Goal: Task Accomplishment & Management: Use online tool/utility

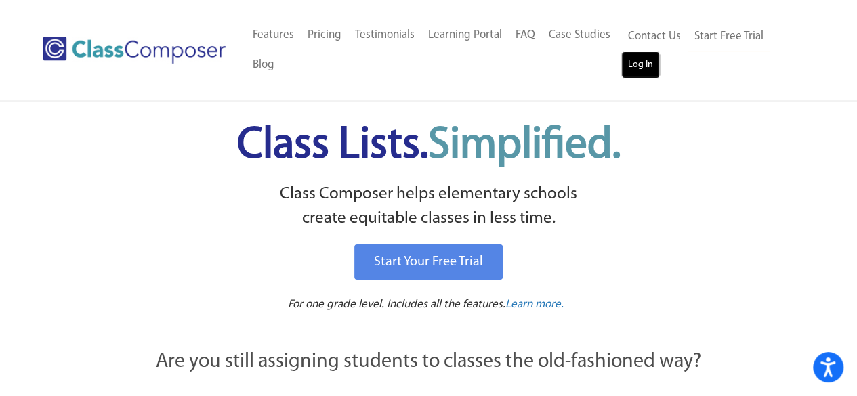
click at [642, 62] on link "Log In" at bounding box center [640, 64] width 39 height 27
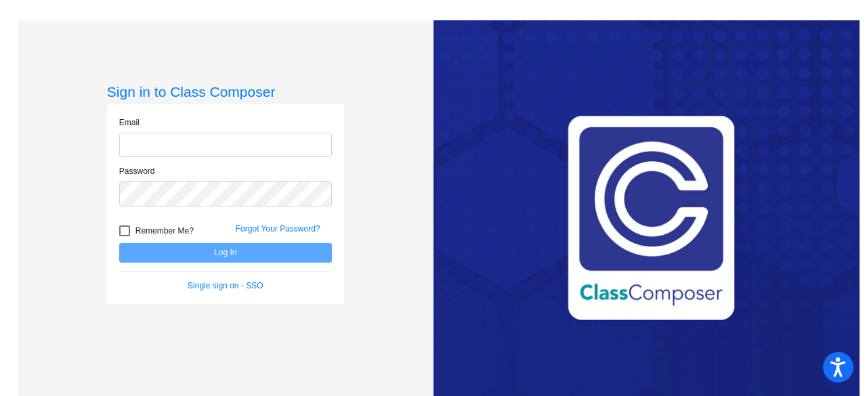
type input "[PERSON_NAME][EMAIL_ADDRESS][PERSON_NAME][DOMAIN_NAME]"
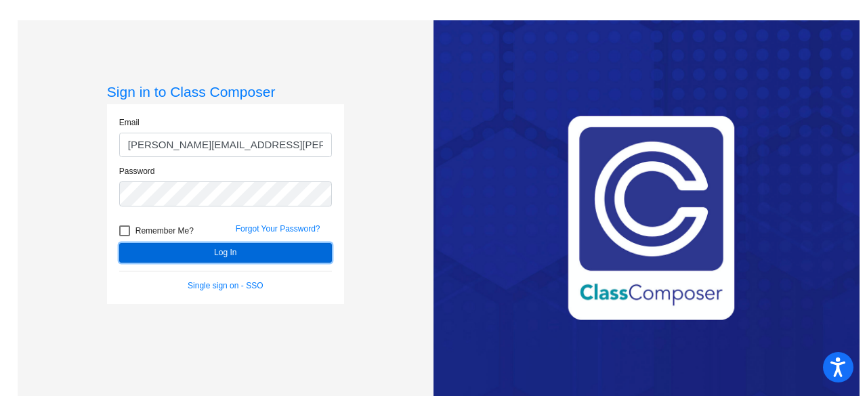
click at [144, 244] on button "Log In" at bounding box center [225, 253] width 213 height 20
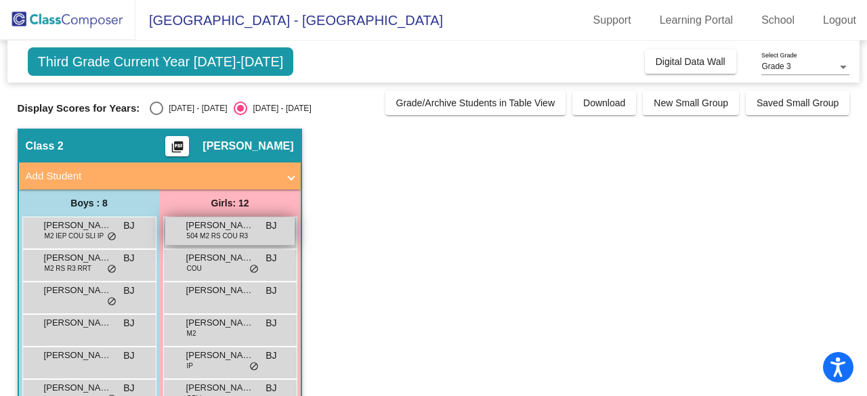
click at [198, 228] on span "[PERSON_NAME]" at bounding box center [220, 226] width 68 height 14
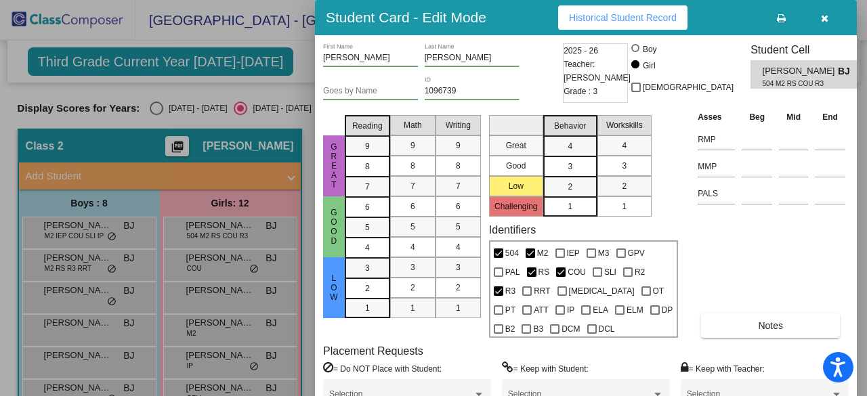
click at [825, 20] on icon "button" at bounding box center [824, 18] width 7 height 9
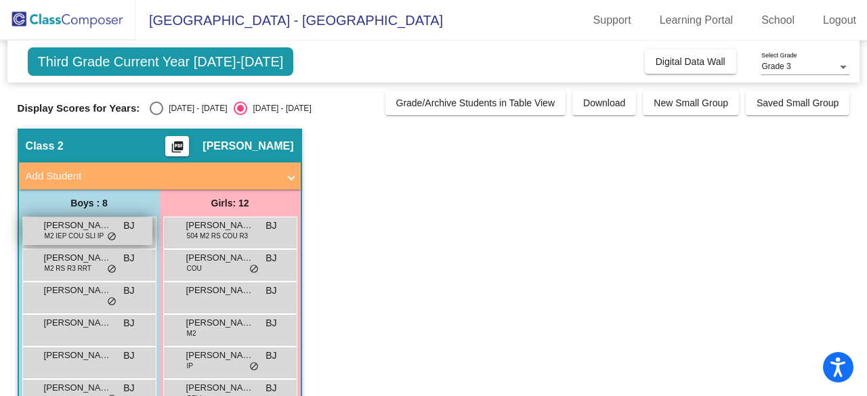
click at [100, 240] on span "M2 IEP COU SLI IP" at bounding box center [75, 236] width 60 height 10
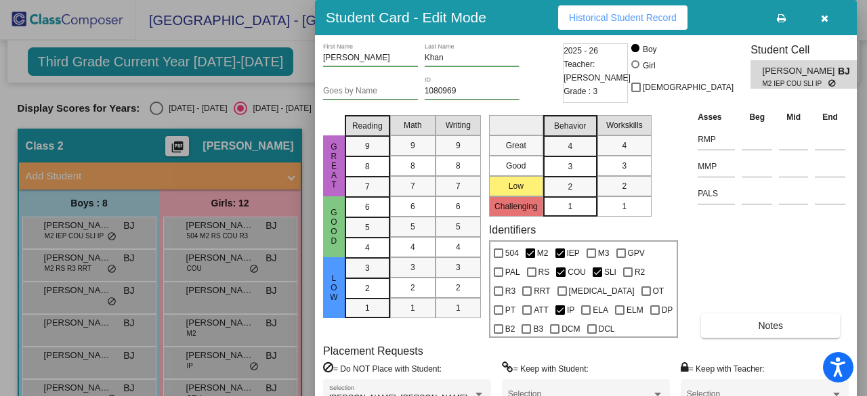
click at [824, 20] on icon "button" at bounding box center [824, 18] width 7 height 9
